Goal: Task Accomplishment & Management: Manage account settings

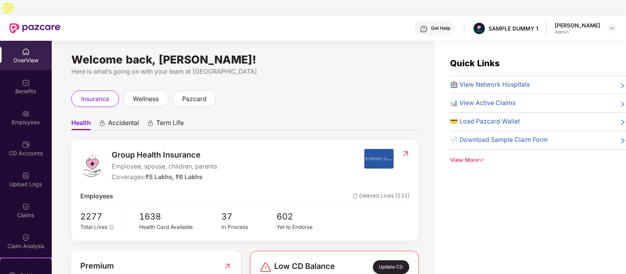
click at [22, 56] on div "OverView" at bounding box center [26, 60] width 52 height 8
click at [25, 79] on img at bounding box center [26, 83] width 8 height 8
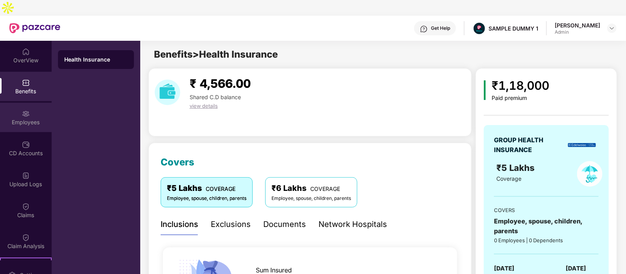
click at [33, 118] on div "Employees" at bounding box center [26, 122] width 52 height 8
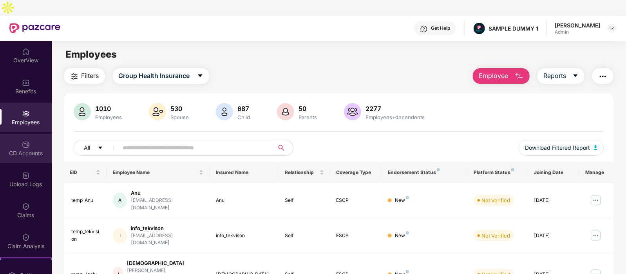
click at [27, 149] on div "CD Accounts" at bounding box center [26, 153] width 52 height 8
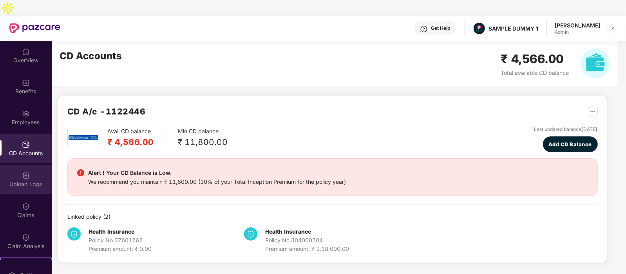
click at [21, 180] on div "Upload Logs" at bounding box center [26, 184] width 52 height 8
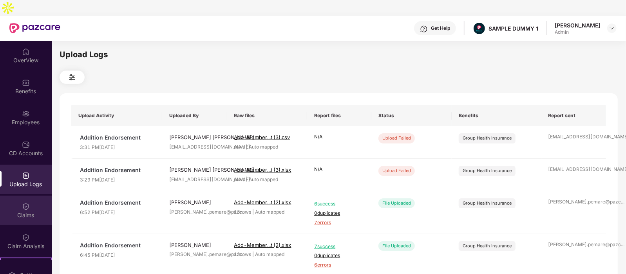
click at [21, 203] on div "Claims" at bounding box center [26, 209] width 52 height 29
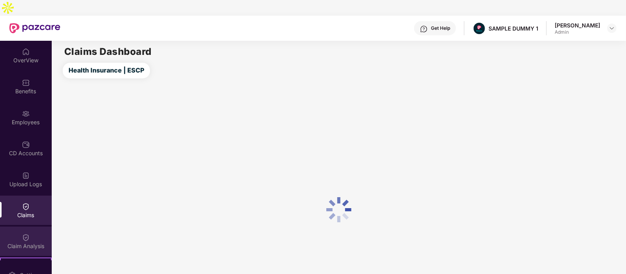
click at [23, 242] on div "Claim Analysis" at bounding box center [26, 246] width 52 height 8
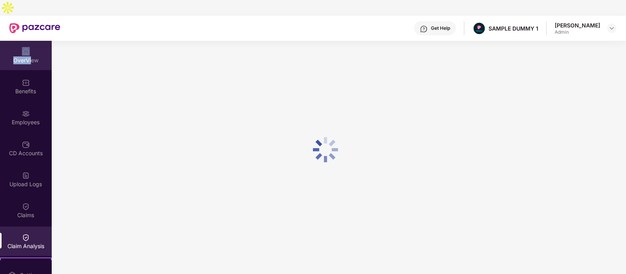
click at [29, 41] on div "OverView" at bounding box center [26, 55] width 52 height 29
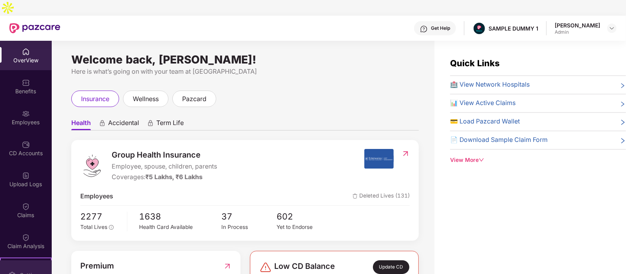
click at [8, 271] on img at bounding box center [12, 275] width 8 height 8
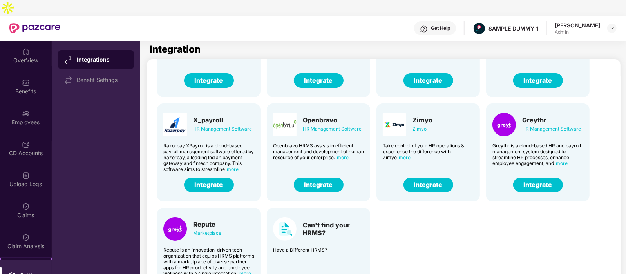
scroll to position [25, 0]
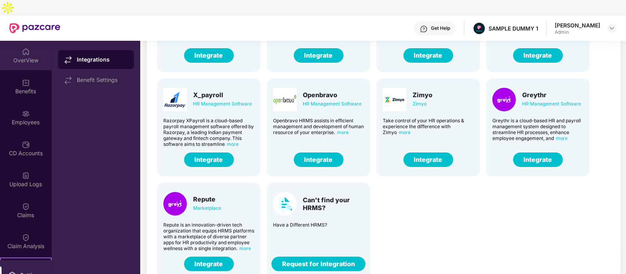
click at [14, 56] on div "OverView" at bounding box center [26, 60] width 52 height 8
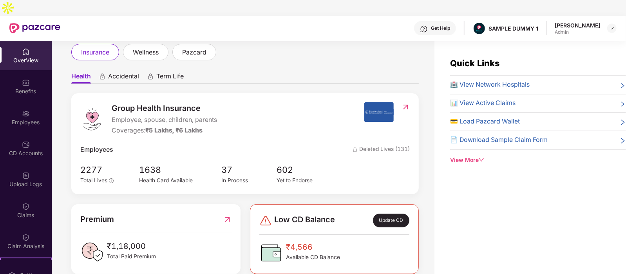
scroll to position [54, 0]
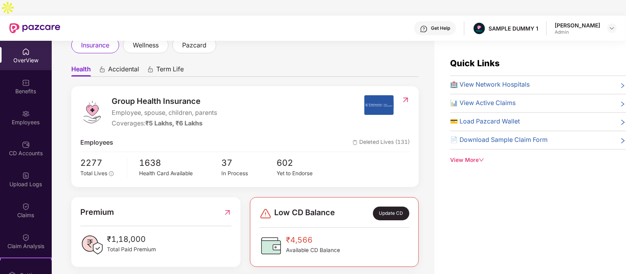
click at [123, 65] on span "Accidental" at bounding box center [123, 70] width 31 height 11
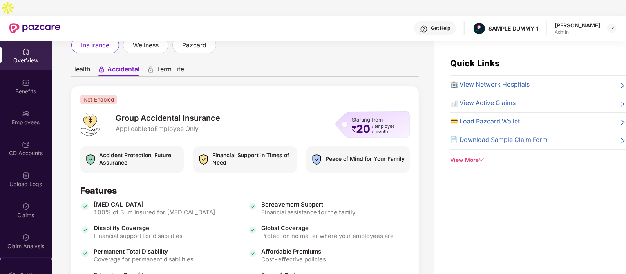
click at [165, 65] on span "Term Life" at bounding box center [170, 70] width 27 height 11
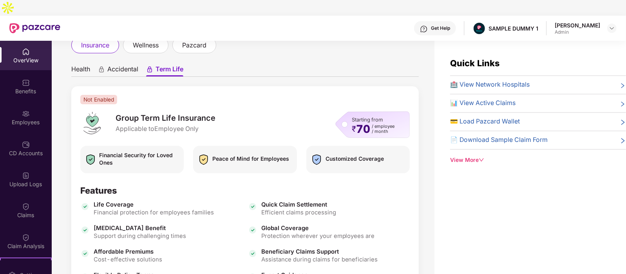
click at [70, 50] on div "Welcome back, [PERSON_NAME]! Here is what’s going on with your team at Pazcare …" at bounding box center [243, 170] width 383 height 258
click at [77, 65] on span "Health" at bounding box center [80, 70] width 19 height 11
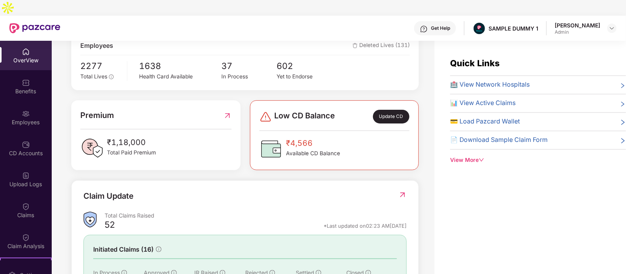
scroll to position [211, 0]
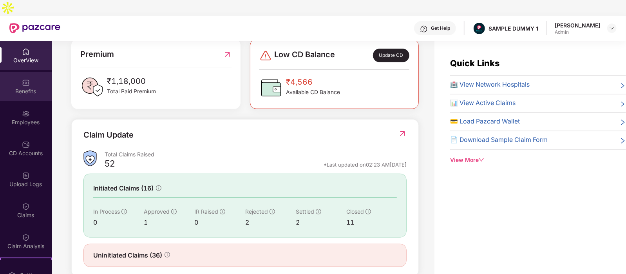
click at [20, 72] on div "Benefits" at bounding box center [26, 86] width 52 height 29
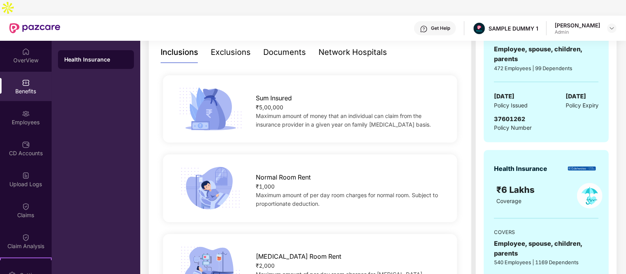
scroll to position [125, 0]
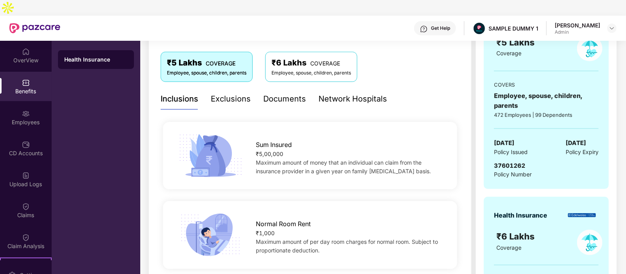
click at [217, 93] on div "Exclusions" at bounding box center [231, 99] width 40 height 12
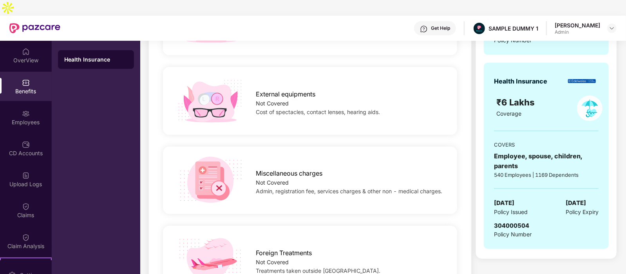
scroll to position [44, 0]
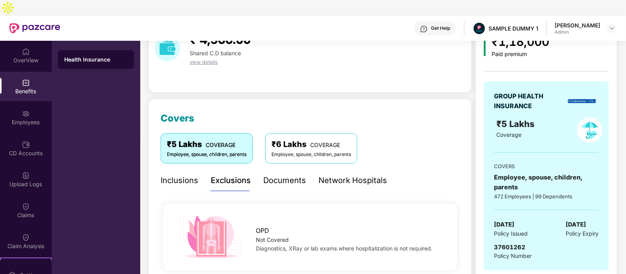
click at [280, 174] on div "Documents" at bounding box center [284, 180] width 43 height 12
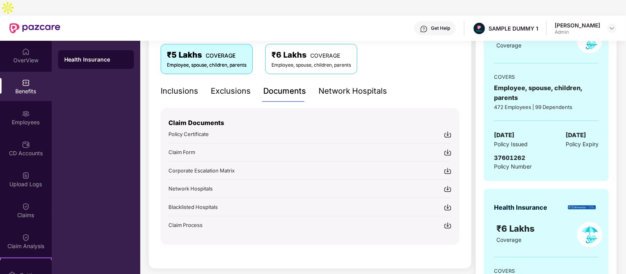
scroll to position [134, 0]
click at [362, 85] on div "Network Hospitals" at bounding box center [352, 91] width 69 height 12
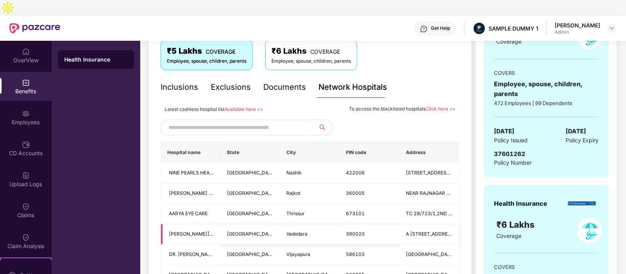
scroll to position [93, 0]
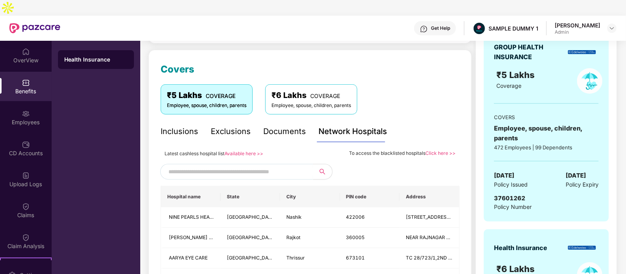
click at [195, 166] on input "text" at bounding box center [235, 172] width 134 height 12
type input "******"
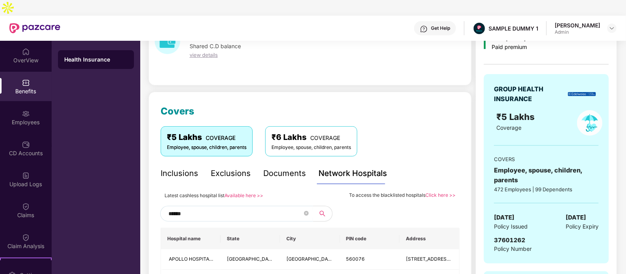
scroll to position [51, 0]
click at [305, 211] on icon "close-circle" at bounding box center [306, 213] width 5 height 5
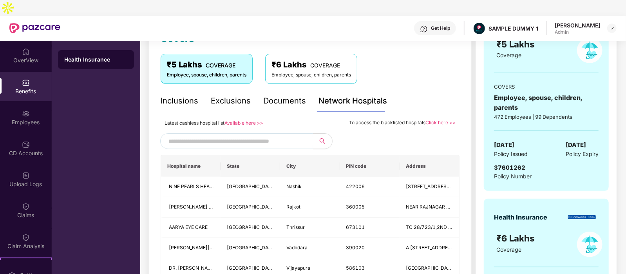
scroll to position [147, 0]
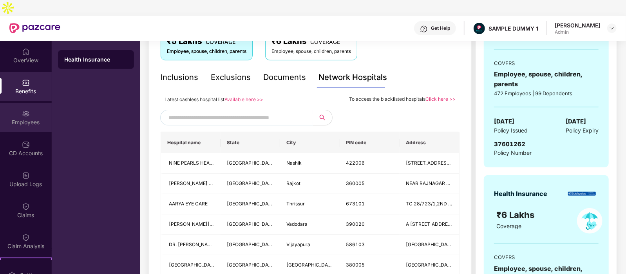
click at [28, 118] on div "Employees" at bounding box center [26, 122] width 52 height 8
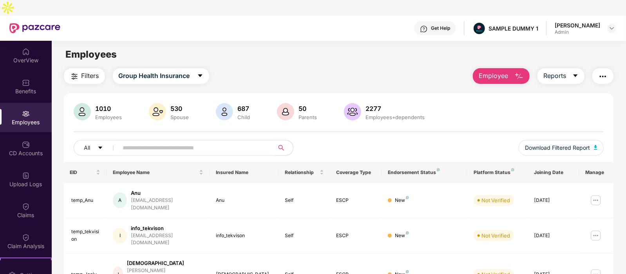
click at [496, 71] on span "Employee" at bounding box center [493, 76] width 29 height 10
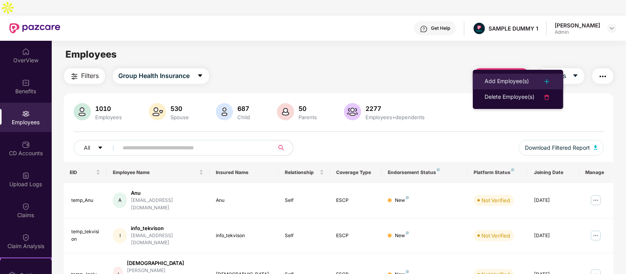
click at [505, 83] on div "Add Employee(s)" at bounding box center [506, 81] width 44 height 9
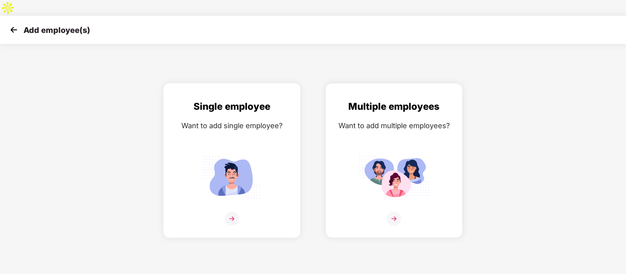
click at [250, 124] on div "Single employee Want to add single employee?" at bounding box center [232, 167] width 121 height 136
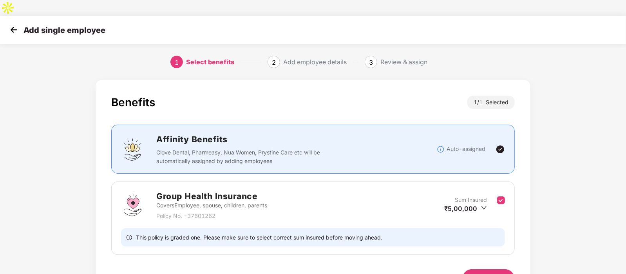
click at [484, 273] on span "Next" at bounding box center [488, 278] width 13 height 9
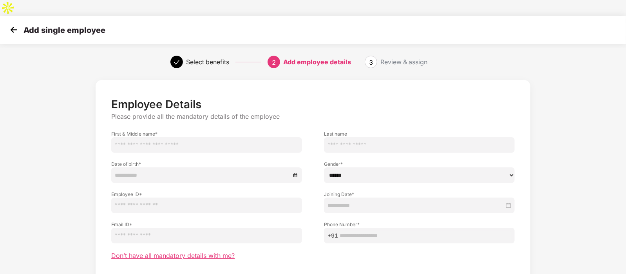
click at [215, 251] on span "Don’t have all mandatory details with me?" at bounding box center [172, 255] width 123 height 8
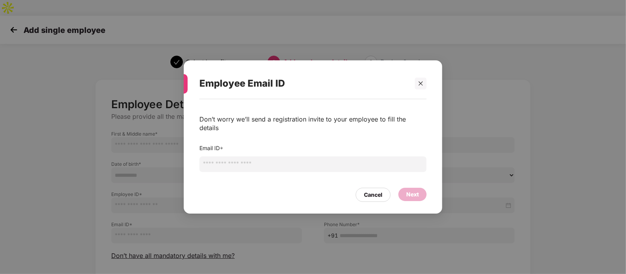
click at [276, 163] on input "email" at bounding box center [312, 164] width 227 height 16
click at [423, 85] on icon "close" at bounding box center [420, 83] width 5 height 5
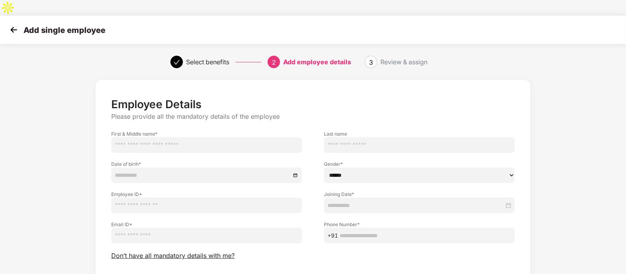
click at [239, 161] on label "Date of birth *" at bounding box center [206, 164] width 191 height 7
click at [14, 24] on img at bounding box center [14, 30] width 12 height 12
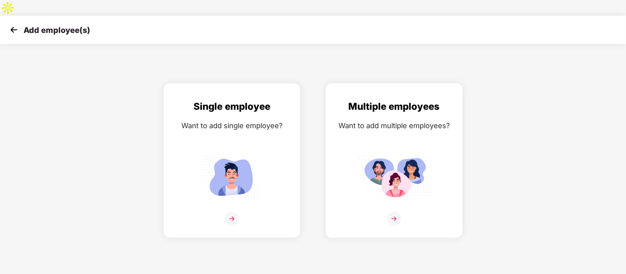
click at [367, 120] on div "Want to add multiple employees?" at bounding box center [394, 125] width 121 height 11
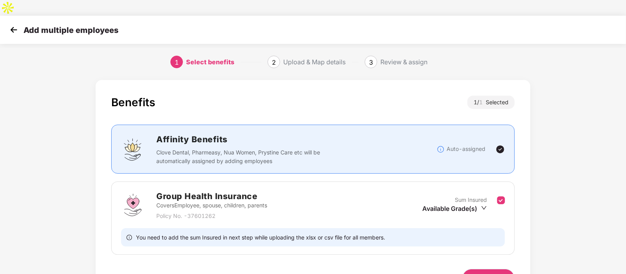
click at [490, 273] on span "Next" at bounding box center [488, 278] width 13 height 9
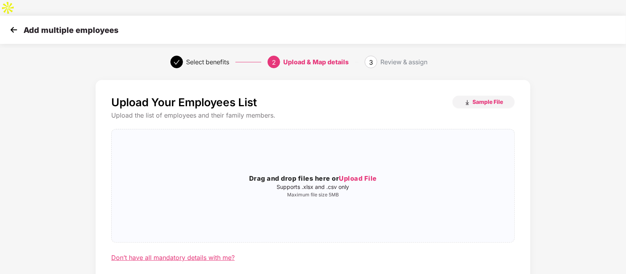
click at [152, 253] on div "Don’t have all mandatory details with me?" at bounding box center [172, 257] width 123 height 8
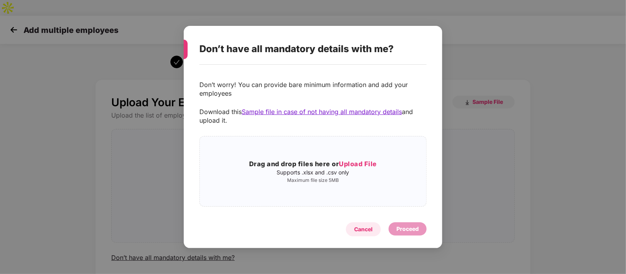
click at [363, 224] on div "Cancel" at bounding box center [363, 229] width 35 height 14
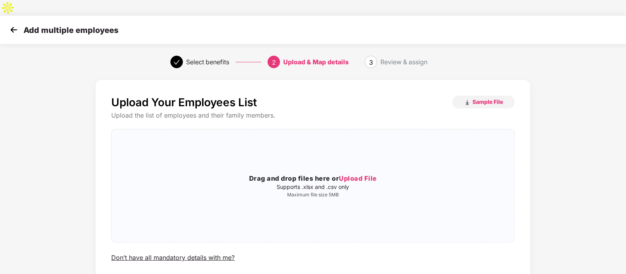
click at [13, 24] on img at bounding box center [14, 30] width 12 height 12
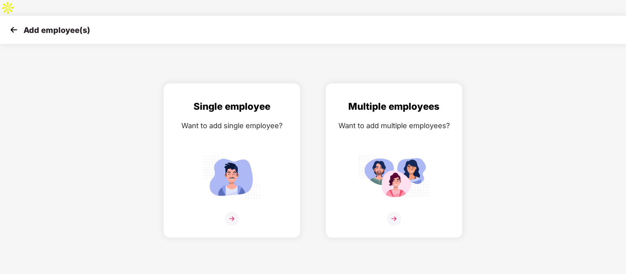
click at [13, 24] on img at bounding box center [14, 30] width 12 height 12
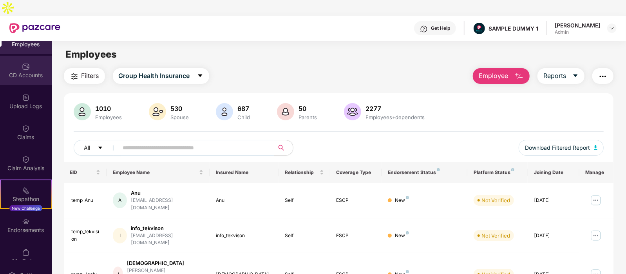
scroll to position [121, 0]
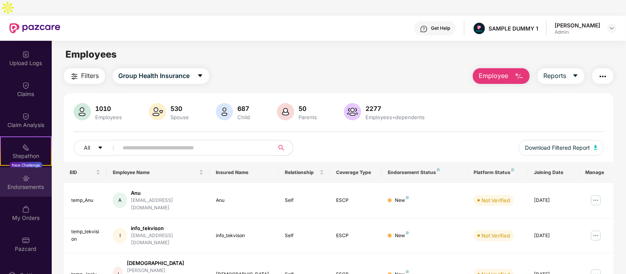
click at [28, 183] on div "Endorsements" at bounding box center [26, 187] width 52 height 8
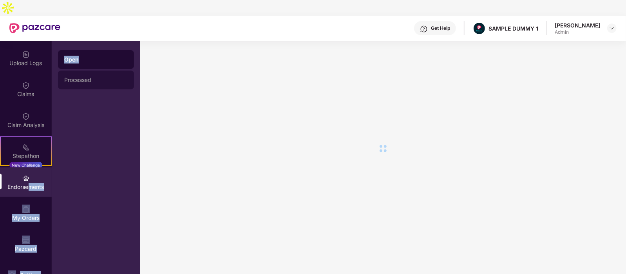
drag, startPoint x: 28, startPoint y: 168, endPoint x: 119, endPoint y: 70, distance: 134.4
click at [119, 70] on div "OverView Benefits Employees CD Accounts Upload Logs Claims Claim Analysis Stepa…" at bounding box center [70, 165] width 140 height 249
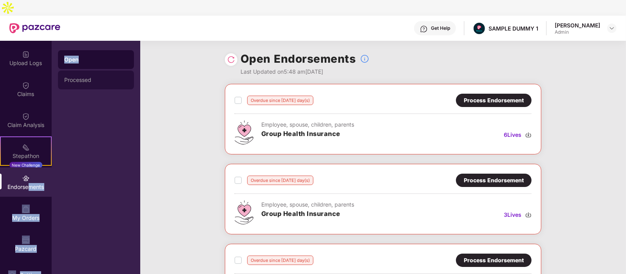
click at [119, 70] on div "Processed" at bounding box center [96, 79] width 76 height 19
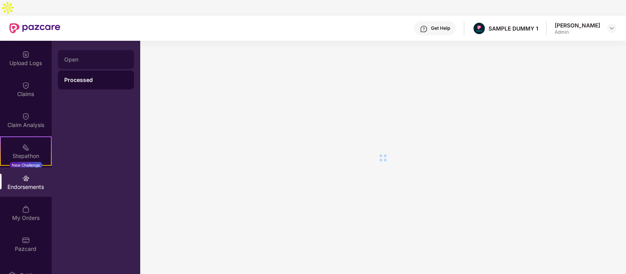
click at [90, 50] on div "Open" at bounding box center [96, 59] width 76 height 19
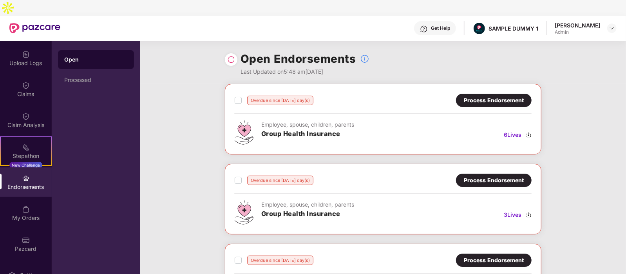
click at [502, 96] on div "Process Endorsement" at bounding box center [494, 100] width 60 height 9
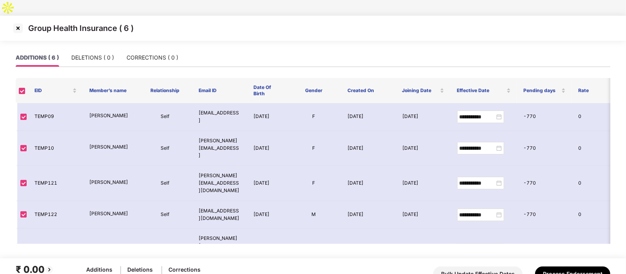
click at [13, 22] on img at bounding box center [18, 28] width 13 height 13
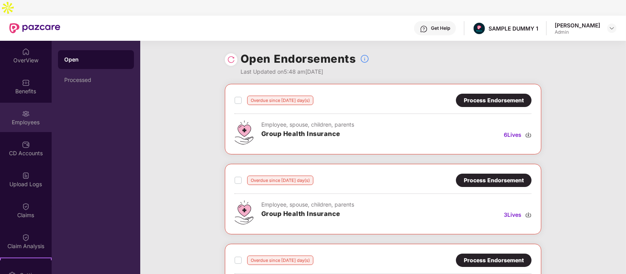
click at [25, 110] on img at bounding box center [26, 114] width 8 height 8
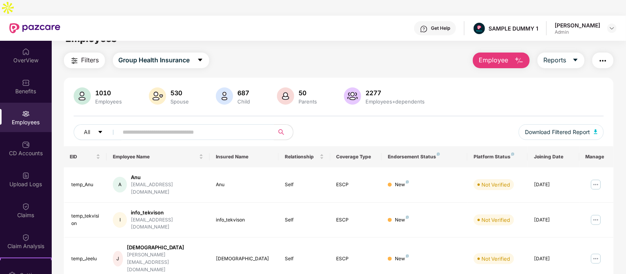
scroll to position [15, 0]
click at [556, 56] on span "Reports" at bounding box center [554, 61] width 23 height 10
click at [600, 56] on img "button" at bounding box center [602, 60] width 9 height 9
click at [426, 53] on div "Filters Group Health Insurance Employee Reports" at bounding box center [339, 61] width 550 height 16
click at [18, 149] on div "CD Accounts" at bounding box center [26, 153] width 52 height 8
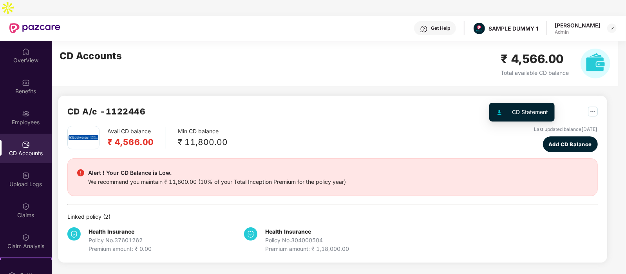
click at [493, 103] on div "CD Statement" at bounding box center [521, 112] width 65 height 19
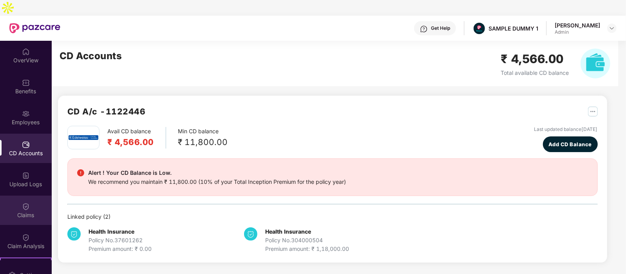
click at [20, 211] on div "Claims" at bounding box center [26, 215] width 52 height 8
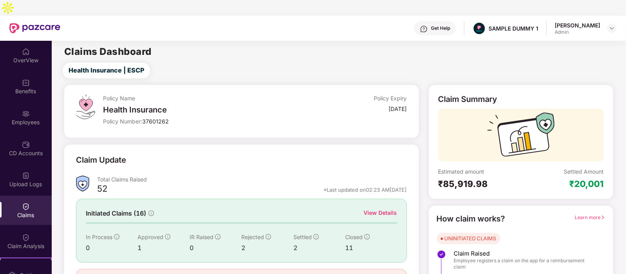
scroll to position [33, 0]
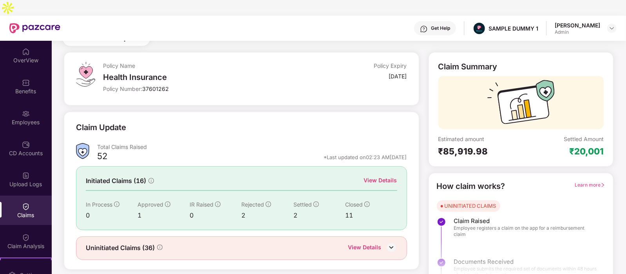
click at [390, 176] on div "View Details" at bounding box center [380, 180] width 33 height 9
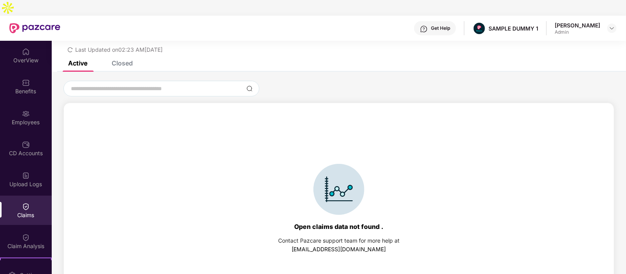
scroll to position [33, 0]
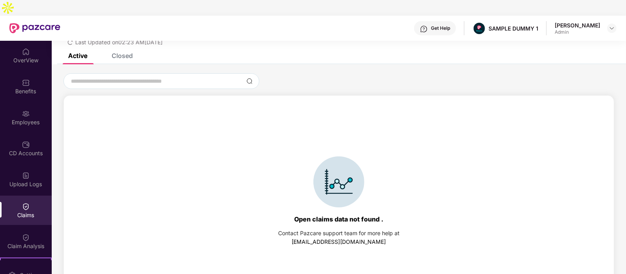
click at [121, 52] on div "Closed" at bounding box center [122, 56] width 21 height 8
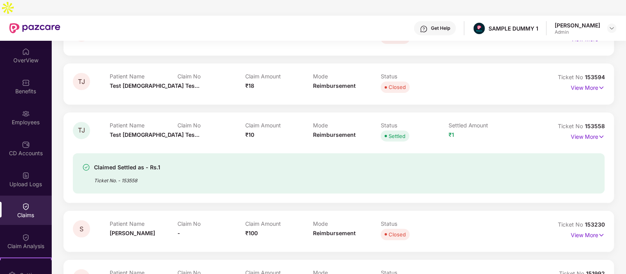
scroll to position [116, 0]
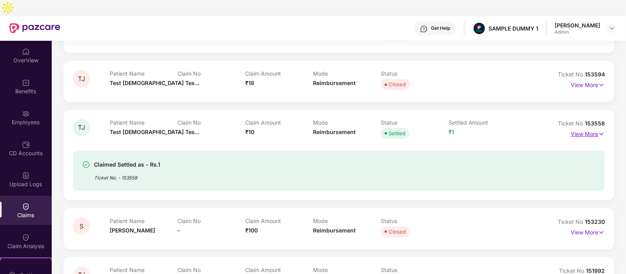
click at [584, 128] on p "View More" at bounding box center [588, 133] width 34 height 11
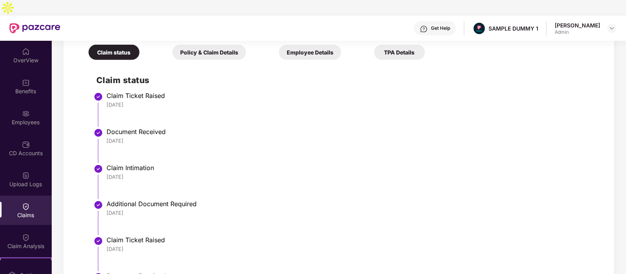
scroll to position [217, 0]
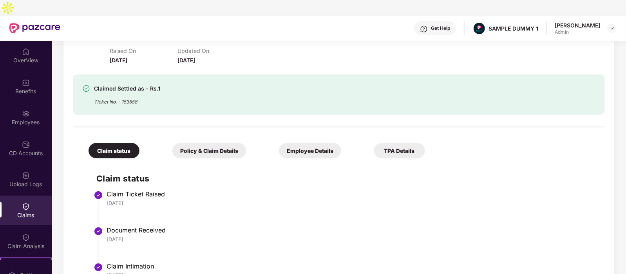
click at [197, 143] on div "Policy & Claim Details" at bounding box center [209, 150] width 74 height 15
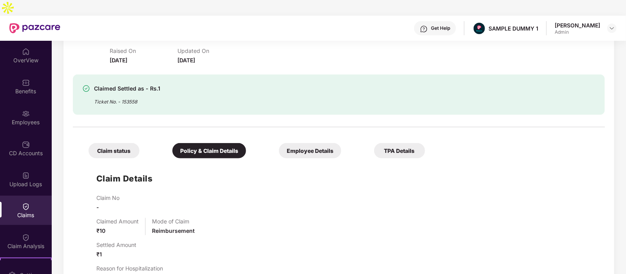
click at [279, 143] on div "Employee Details" at bounding box center [310, 150] width 62 height 15
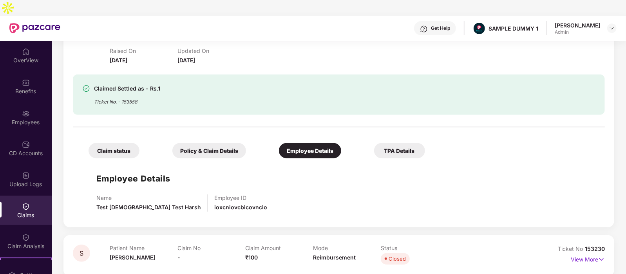
click at [374, 143] on div "TPA Details" at bounding box center [399, 150] width 51 height 15
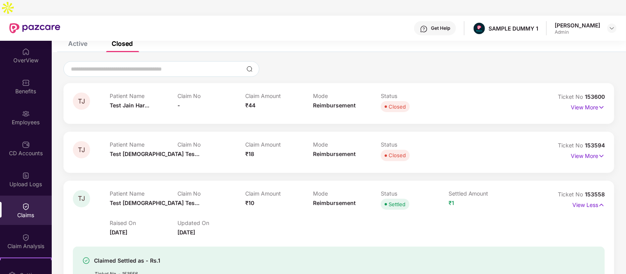
scroll to position [0, 0]
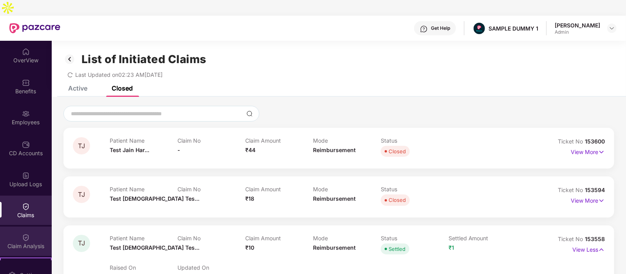
click at [20, 226] on div "Claim Analysis" at bounding box center [26, 240] width 52 height 29
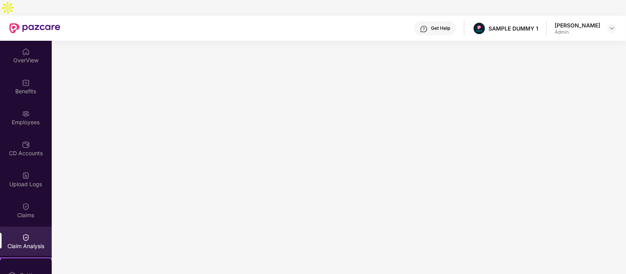
scroll to position [121, 0]
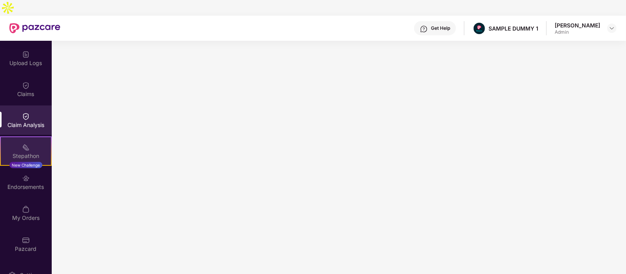
click at [33, 136] on div "Stepathon New Challenge" at bounding box center [26, 150] width 52 height 29
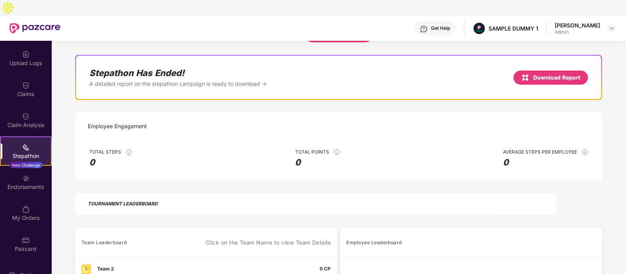
scroll to position [33, 0]
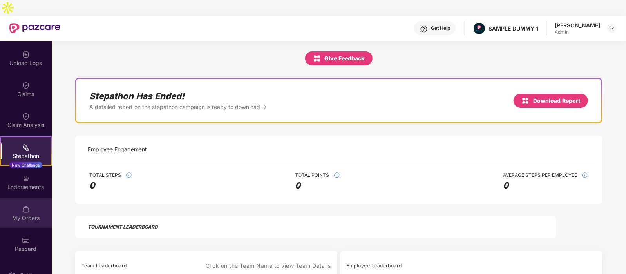
click at [16, 214] on div "My Orders" at bounding box center [26, 218] width 52 height 8
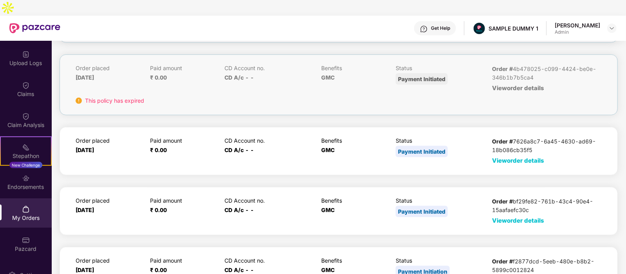
scroll to position [352, 0]
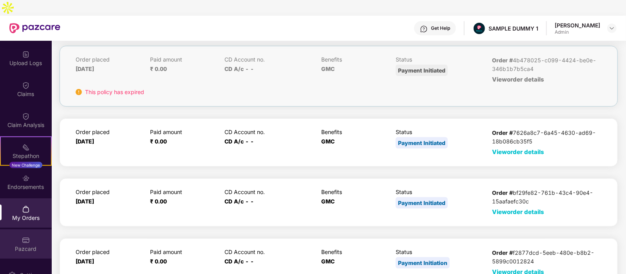
click at [14, 229] on div "Pazcard" at bounding box center [26, 243] width 52 height 29
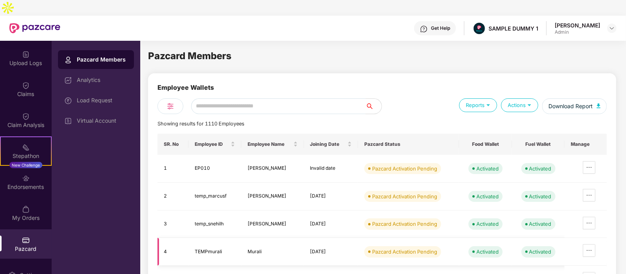
scroll to position [123, 0]
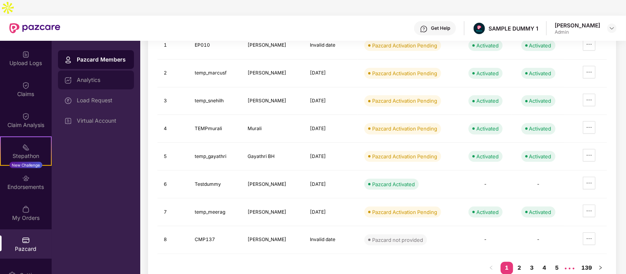
click at [87, 77] on div "Analytics" at bounding box center [102, 80] width 51 height 6
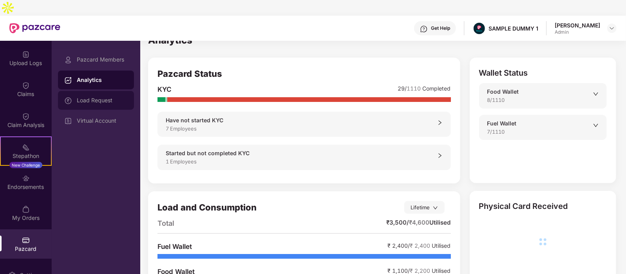
scroll to position [43, 0]
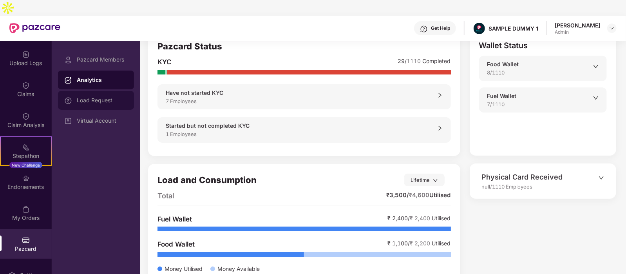
click at [117, 97] on div "Load Request" at bounding box center [102, 100] width 51 height 6
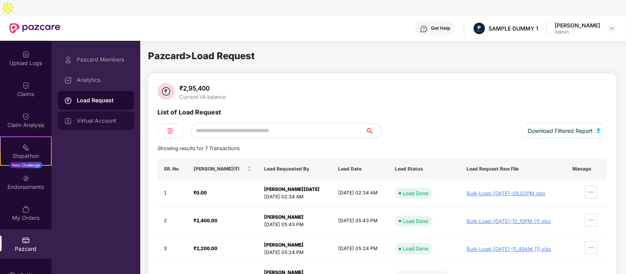
click at [99, 117] on div "Virtual Account" at bounding box center [102, 120] width 51 height 6
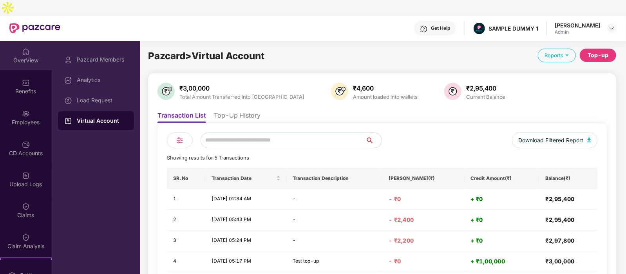
click at [14, 56] on div "OverView" at bounding box center [26, 60] width 52 height 8
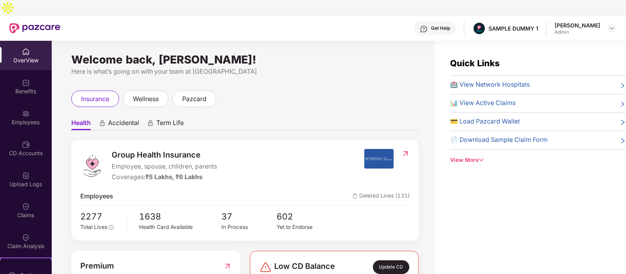
click at [443, 25] on div "Get Help" at bounding box center [440, 28] width 19 height 6
click at [284, 41] on div "Welcome back, [PERSON_NAME]! Here is what’s going on with your team at Pazcare …" at bounding box center [243, 170] width 383 height 258
